Goal: Task Accomplishment & Management: Use online tool/utility

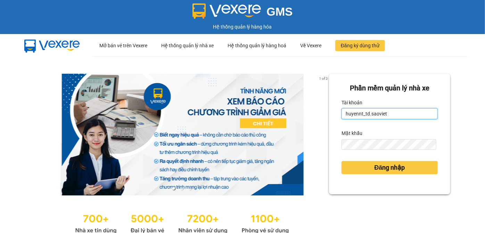
click at [390, 113] on input "huyennt_td.saoviet" at bounding box center [390, 113] width 96 height 11
drag, startPoint x: 395, startPoint y: 112, endPoint x: 314, endPoint y: 116, distance: 81.4
click at [314, 116] on div "1 of 3 [PERSON_NAME] mềm [PERSON_NAME] nhà xe [PERSON_NAME] huyennt_td.saoviet …" at bounding box center [242, 154] width 485 height 197
drag, startPoint x: 392, startPoint y: 112, endPoint x: 338, endPoint y: 114, distance: 54.6
click at [338, 114] on div "[PERSON_NAME] mềm [PERSON_NAME] nhà xe [PERSON_NAME] huyennt_td.saoviet Mật khẩ…" at bounding box center [389, 134] width 121 height 121
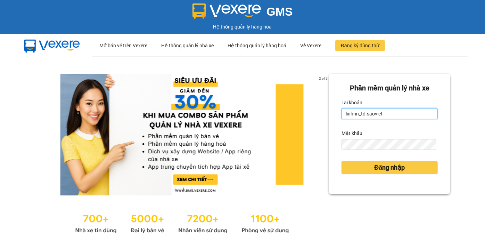
type input "linhnn_td.saoviet"
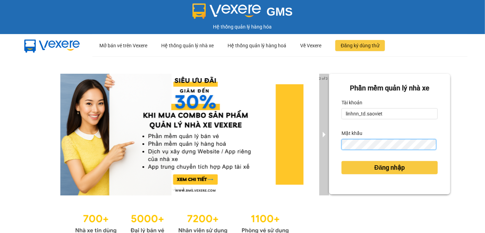
click at [316, 143] on div "2 of 3 [PERSON_NAME] mềm [PERSON_NAME] nhà xe [PERSON_NAME] linhnn_td.saoviet M…" at bounding box center [242, 154] width 485 height 197
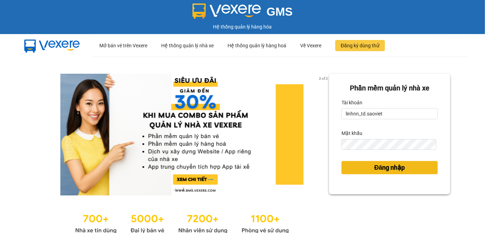
click at [383, 168] on span "Đăng nhập" at bounding box center [390, 168] width 31 height 10
